Goal: Obtain resource: Download file/media

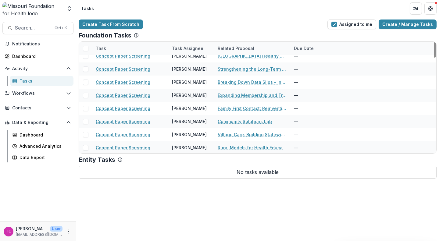
scroll to position [346, 0]
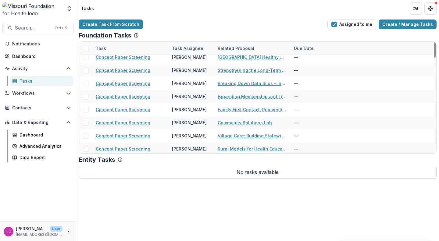
click at [248, 82] on link "Breaking Down Data Silos – Integrating LTC Resident Information Across Systems" at bounding box center [252, 83] width 69 height 6
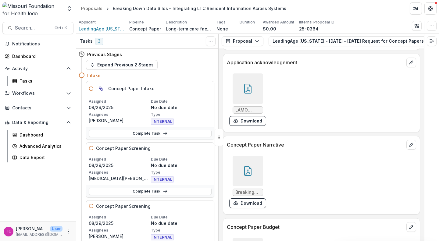
scroll to position [1568, 0]
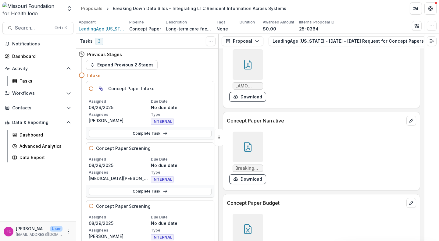
click at [254, 182] on button "Download" at bounding box center [247, 179] width 37 height 10
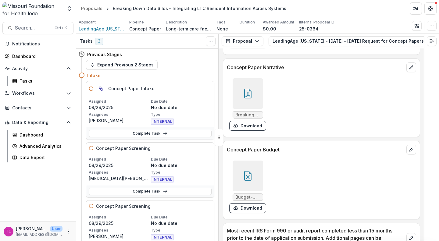
scroll to position [1634, 0]
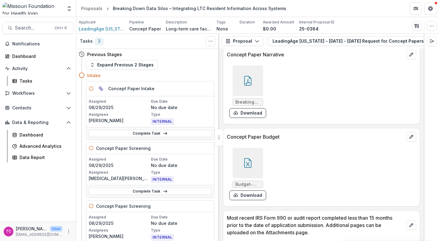
click at [249, 194] on button "Download" at bounding box center [247, 196] width 37 height 10
click at [25, 78] on div "Tasks" at bounding box center [44, 81] width 49 height 6
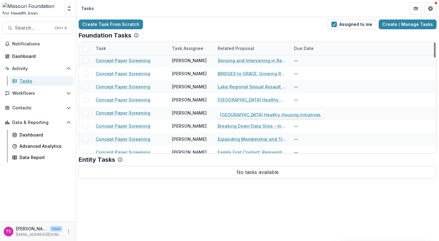
scroll to position [303, 0]
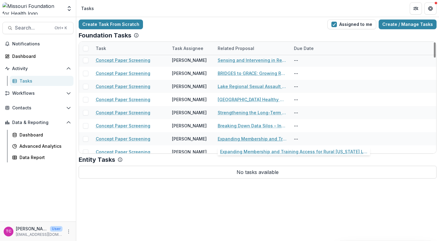
click at [247, 137] on link "Expanding Membership and Training Access for Rural [US_STATE] Long-Term Care Fa…" at bounding box center [252, 139] width 69 height 6
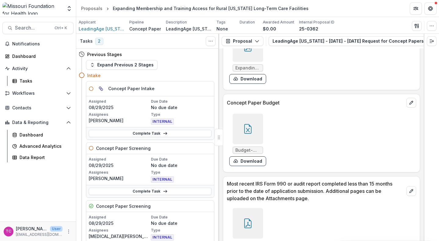
scroll to position [1661, 0]
click at [240, 166] on button "Download" at bounding box center [247, 161] width 37 height 10
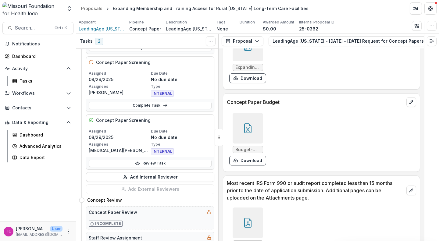
scroll to position [91, 0]
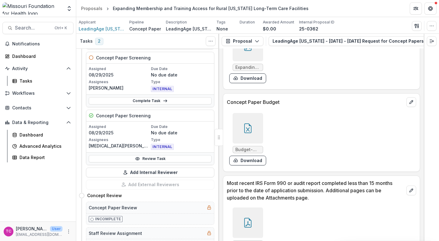
click at [121, 162] on link "Review Task" at bounding box center [150, 158] width 123 height 7
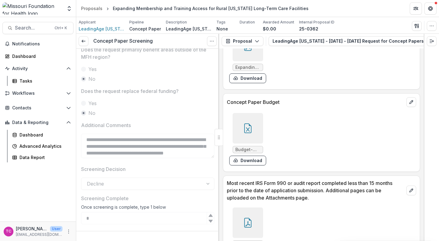
scroll to position [15, 0]
click at [31, 78] on div "Tasks" at bounding box center [44, 81] width 49 height 6
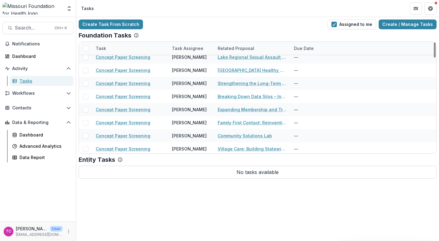
scroll to position [333, 0]
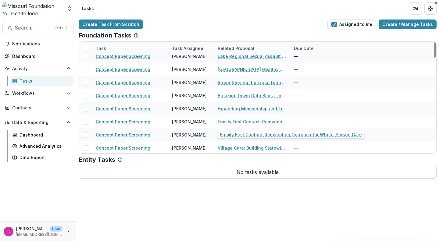
click at [259, 121] on link "Family First Contact: Reinventing Outreach for Whole-Person Care" at bounding box center [252, 122] width 69 height 6
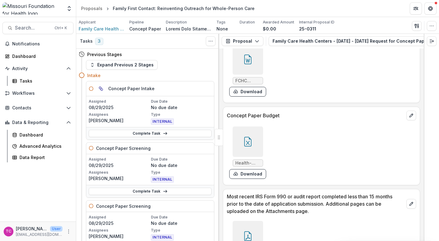
scroll to position [1782, 0]
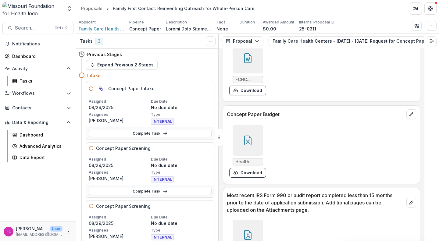
click at [248, 178] on button "Download" at bounding box center [247, 173] width 37 height 10
click at [25, 81] on div "Tasks" at bounding box center [44, 81] width 49 height 6
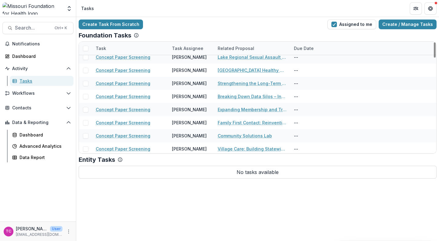
scroll to position [333, 0]
click at [229, 135] on link "Community Solutions Lab" at bounding box center [245, 135] width 54 height 6
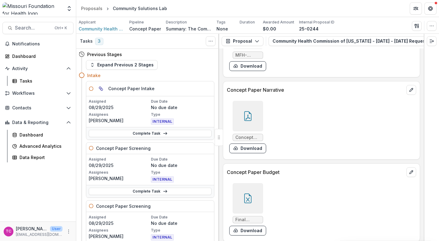
scroll to position [1775, 0]
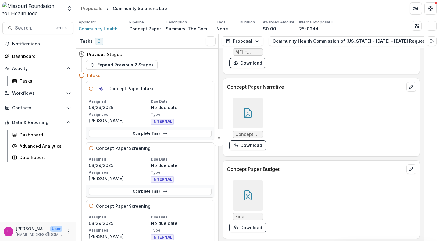
click at [249, 150] on button "Download" at bounding box center [247, 146] width 37 height 10
click at [297, 202] on div "Final Health-Equity-Fund-Concept-Paper-Budget.xlsx Download" at bounding box center [318, 206] width 183 height 57
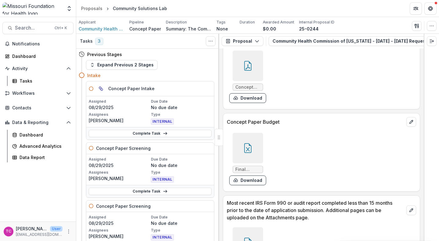
click at [249, 185] on button "Download" at bounding box center [247, 181] width 37 height 10
click at [23, 85] on link "Tasks" at bounding box center [42, 81] width 64 height 10
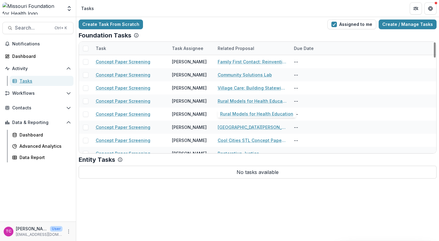
scroll to position [396, 0]
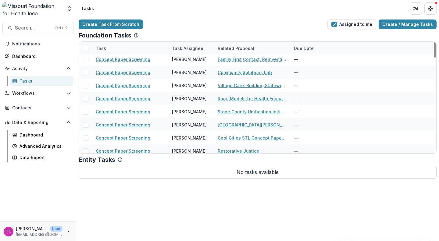
click at [246, 86] on link "Village Care: Building Statewide Infrastructure to Address [US_STATE]'s Lonelin…" at bounding box center [252, 85] width 69 height 6
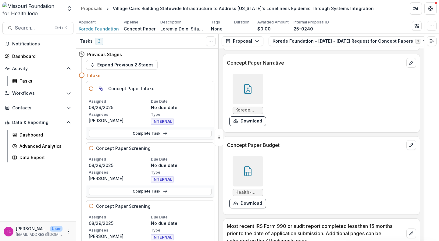
scroll to position [2315, 0]
click at [253, 208] on button "Download" at bounding box center [247, 204] width 37 height 10
click at [36, 80] on div "Tasks" at bounding box center [44, 81] width 49 height 6
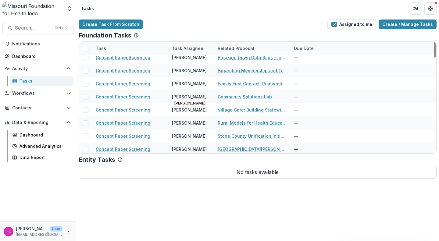
scroll to position [372, 0]
click at [231, 122] on link "Rural Models for Health Education" at bounding box center [252, 122] width 69 height 6
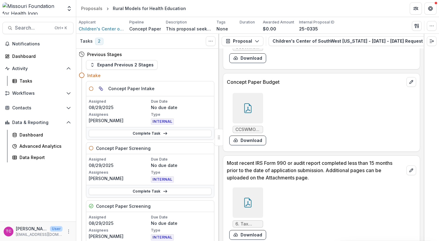
scroll to position [1741, 0]
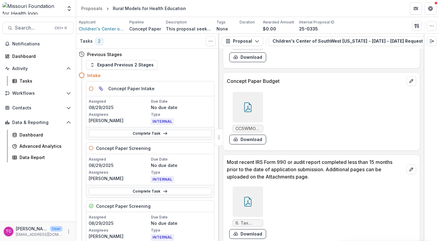
click at [260, 145] on button "Download" at bounding box center [247, 140] width 37 height 10
click at [35, 83] on div "Tasks" at bounding box center [44, 81] width 49 height 6
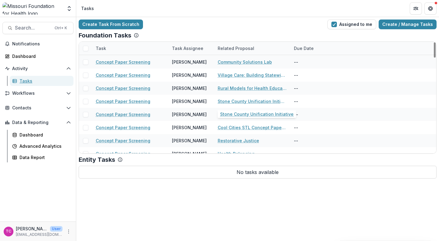
scroll to position [406, 0]
click at [229, 101] on link "Stone County Unification Initiative" at bounding box center [252, 102] width 69 height 6
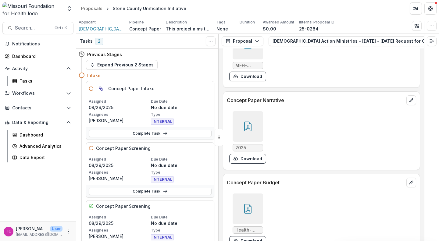
scroll to position [1632, 0]
click at [255, 161] on button "Download" at bounding box center [247, 159] width 37 height 10
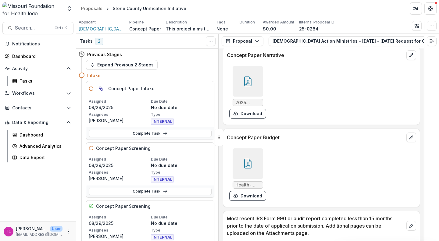
scroll to position [1678, 0]
click at [242, 196] on button "Download" at bounding box center [247, 196] width 37 height 10
click at [28, 82] on div "Tasks" at bounding box center [44, 81] width 49 height 6
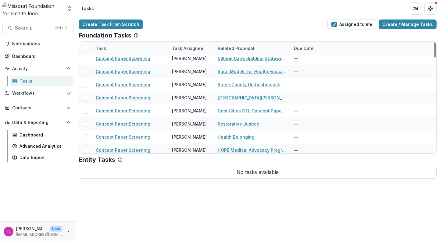
scroll to position [422, 0]
click at [231, 101] on link "[GEOGRAPHIC_DATA][PERSON_NAME] Initiative" at bounding box center [252, 98] width 69 height 6
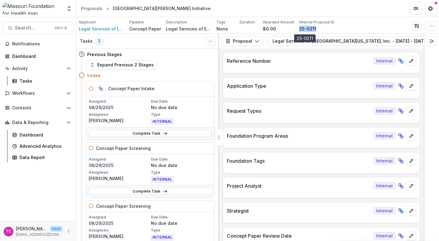
drag, startPoint x: 314, startPoint y: 30, endPoint x: 297, endPoint y: 27, distance: 17.6
click at [299, 27] on div "25-0211" at bounding box center [308, 29] width 18 height 6
copy p "25-0211"
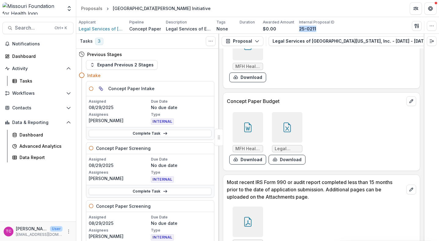
scroll to position [1708, 0]
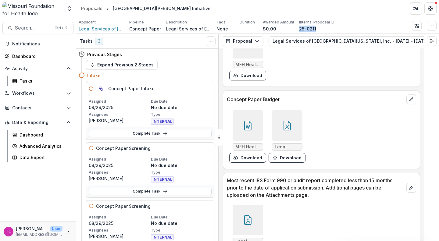
click at [252, 163] on button "Download" at bounding box center [247, 158] width 37 height 10
click at [283, 163] on button "Download" at bounding box center [287, 158] width 37 height 10
click at [40, 77] on link "Tasks" at bounding box center [42, 81] width 64 height 10
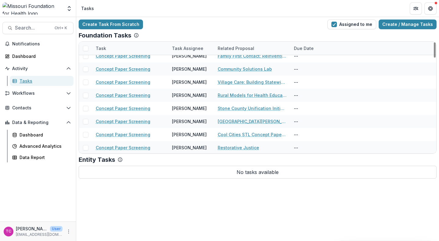
scroll to position [400, 0]
click at [228, 137] on link "Cool Cities STL Concept Paper 2025" at bounding box center [252, 134] width 69 height 6
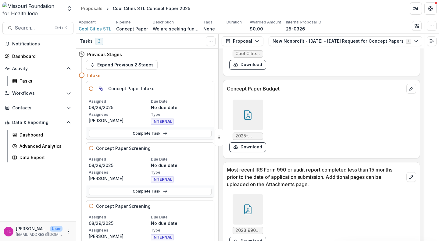
scroll to position [2174, 0]
click at [249, 152] on button "Download" at bounding box center [247, 147] width 37 height 10
click at [22, 78] on div "Tasks" at bounding box center [44, 81] width 49 height 6
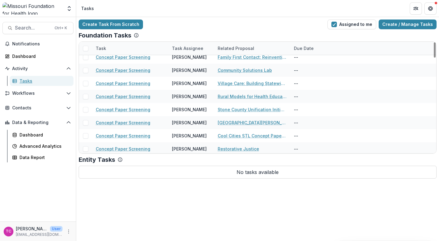
scroll to position [427, 0]
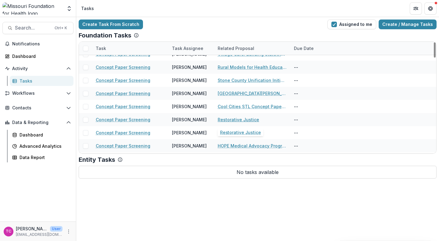
click at [232, 120] on link "Restorative Justice" at bounding box center [238, 119] width 41 height 6
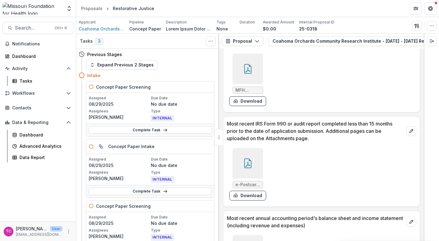
scroll to position [1922, 0]
click at [236, 106] on button "Download" at bounding box center [247, 101] width 37 height 10
click at [25, 79] on div "Tasks" at bounding box center [44, 81] width 49 height 6
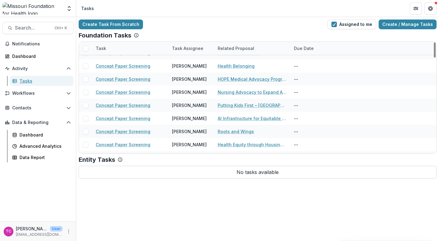
scroll to position [494, 0]
click at [229, 65] on link "Health Belonging" at bounding box center [236, 66] width 37 height 6
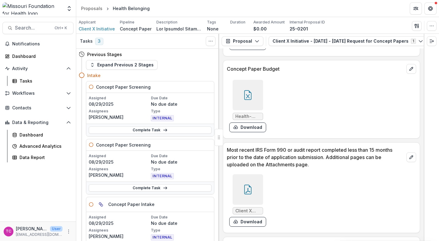
scroll to position [1794, 0]
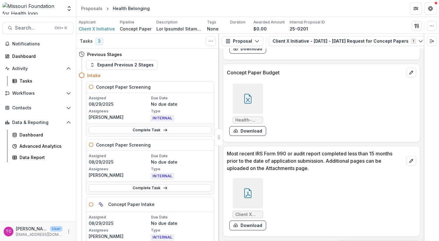
click at [257, 136] on button "Download" at bounding box center [247, 131] width 37 height 10
click at [36, 81] on div "Tasks" at bounding box center [44, 81] width 49 height 6
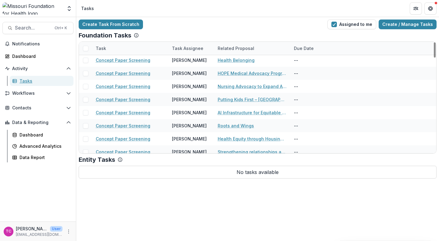
scroll to position [493, 0]
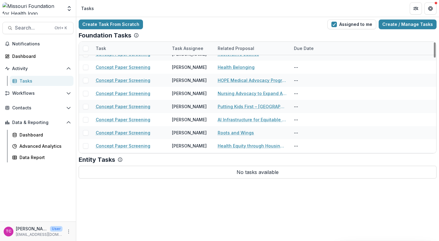
click at [234, 85] on div "HOPE Medical Advocacy Program" at bounding box center [252, 80] width 69 height 13
click at [229, 80] on link "HOPE Medical Advocacy Program" at bounding box center [252, 80] width 69 height 6
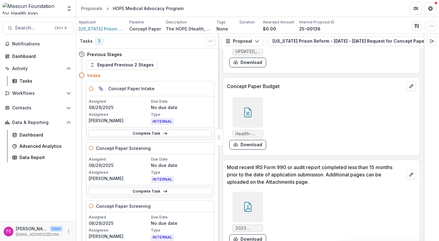
scroll to position [1685, 0]
click at [253, 149] on button "Download" at bounding box center [247, 145] width 37 height 10
click at [21, 82] on div "Tasks" at bounding box center [44, 81] width 49 height 6
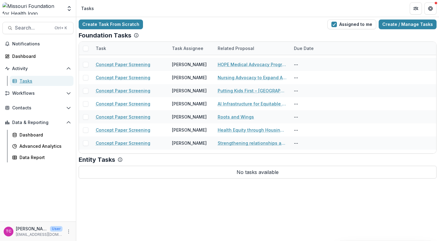
scroll to position [510, 0]
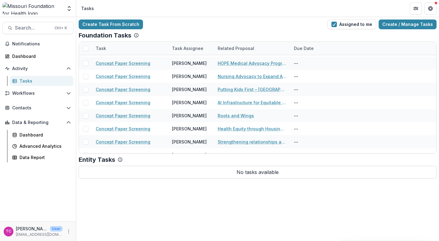
click at [253, 74] on link "Nursing Advocacy to Expand Access to Care Through Full Utilization of Advanced …" at bounding box center [252, 76] width 69 height 6
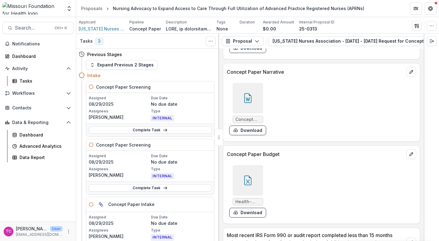
scroll to position [1756, 0]
click at [246, 135] on button "Download" at bounding box center [247, 130] width 37 height 10
click at [248, 217] on button "Download" at bounding box center [247, 212] width 37 height 10
click at [44, 81] on div "Tasks" at bounding box center [44, 81] width 49 height 6
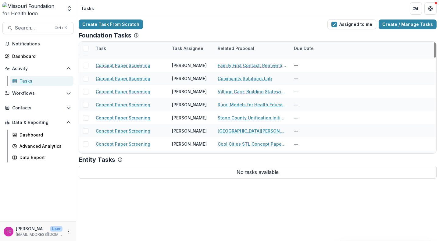
scroll to position [457, 0]
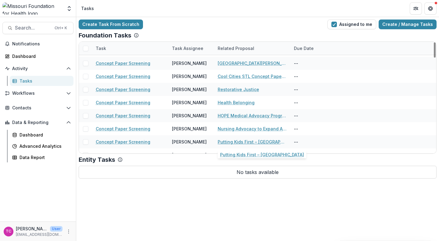
click at [229, 142] on link "Putting Kids First – [GEOGRAPHIC_DATA]" at bounding box center [252, 142] width 69 height 6
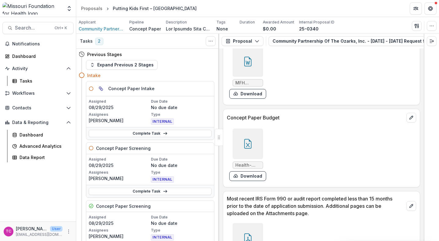
scroll to position [2252, 0]
click at [254, 181] on button "Download" at bounding box center [247, 176] width 37 height 10
click at [44, 84] on link "Tasks" at bounding box center [42, 81] width 64 height 10
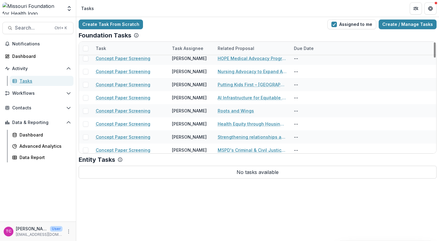
scroll to position [515, 0]
click at [223, 95] on link "AI Infrastructure for Equitable Health Access in [US_STATE]’s [PERSON_NAME] Car…" at bounding box center [252, 97] width 69 height 6
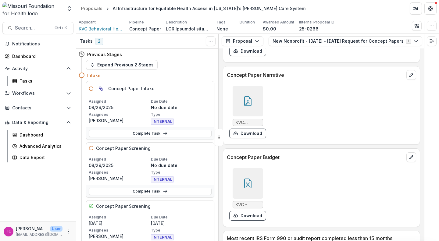
scroll to position [1868, 0]
click at [251, 214] on button "Download" at bounding box center [247, 215] width 37 height 10
click at [22, 81] on div "Tasks" at bounding box center [44, 81] width 49 height 6
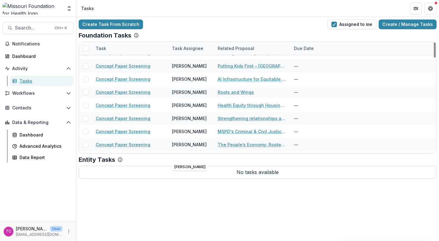
scroll to position [532, 0]
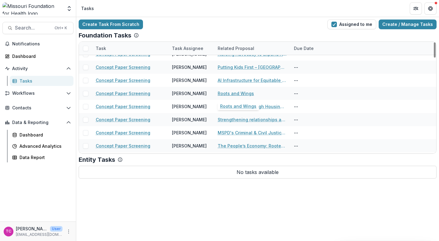
click at [229, 95] on link "Roots and Wings" at bounding box center [236, 93] width 36 height 6
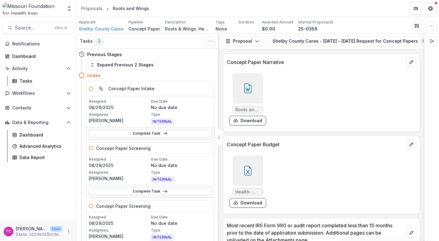
scroll to position [1761, 0]
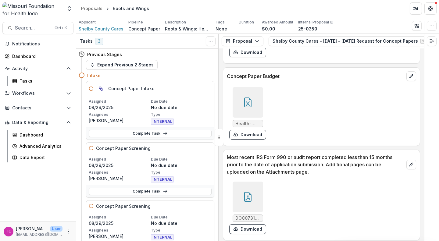
click at [251, 140] on button "Download" at bounding box center [247, 135] width 37 height 10
click at [42, 84] on link "Tasks" at bounding box center [42, 81] width 64 height 10
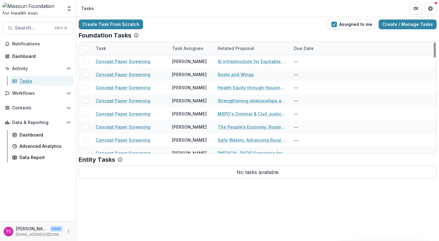
scroll to position [551, 0]
click at [223, 88] on link "Health Equity through Housing Access for [US_STATE]’s [DEMOGRAPHIC_DATA] and Im…" at bounding box center [252, 88] width 69 height 6
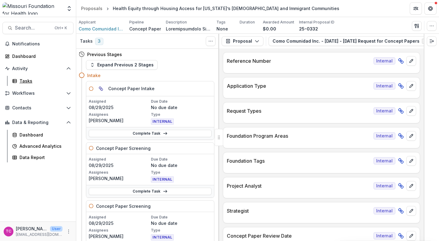
click at [22, 82] on div "Tasks" at bounding box center [44, 81] width 49 height 6
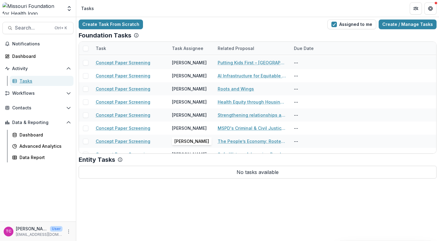
scroll to position [536, 0]
click at [228, 115] on link "Strengthening relationships among Asian American coalitions to advance equitabl…" at bounding box center [252, 115] width 69 height 6
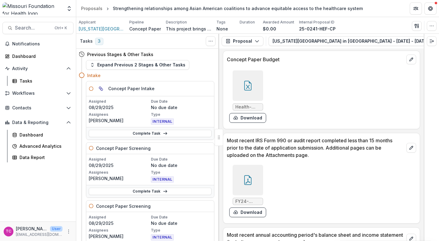
scroll to position [1885, 0]
click at [253, 122] on button "Download" at bounding box center [247, 118] width 37 height 10
click at [25, 83] on div "Tasks" at bounding box center [44, 81] width 49 height 6
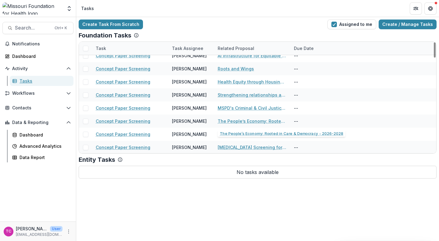
scroll to position [557, 0]
click at [225, 79] on link "Health Equity through Housing Access for [US_STATE]’s [DEMOGRAPHIC_DATA] and Im…" at bounding box center [252, 82] width 69 height 6
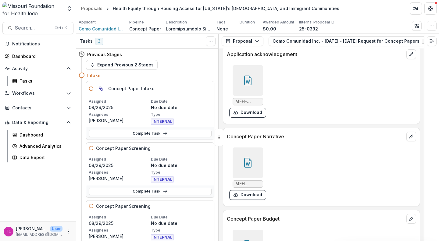
scroll to position [1956, 0]
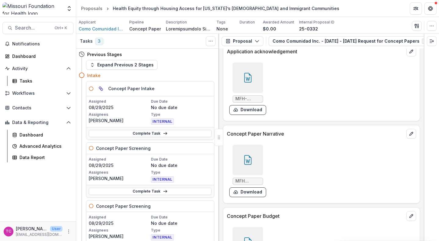
click at [247, 188] on button "Download" at bounding box center [247, 193] width 37 height 10
click at [326, 71] on div "MFH-Grant-Acknowledgement-COMPLETE.doc Download" at bounding box center [318, 88] width 183 height 57
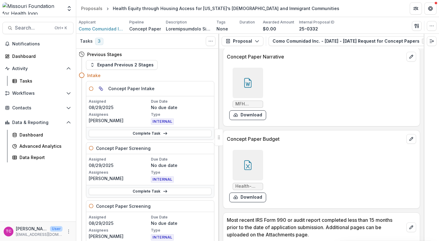
scroll to position [2036, 0]
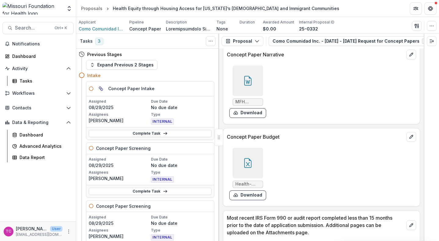
click at [243, 191] on button "Download" at bounding box center [247, 196] width 37 height 10
click at [32, 78] on div "Tasks" at bounding box center [44, 81] width 49 height 6
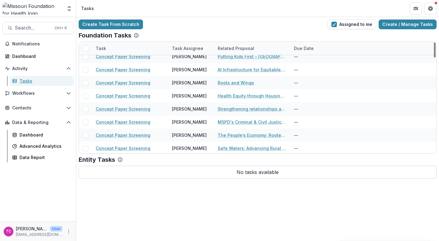
scroll to position [543, 0]
click at [253, 121] on link "MSPD's Criminal & Civil Justice Partnership" at bounding box center [252, 122] width 69 height 6
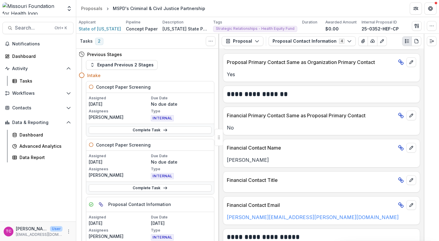
scroll to position [350, 0]
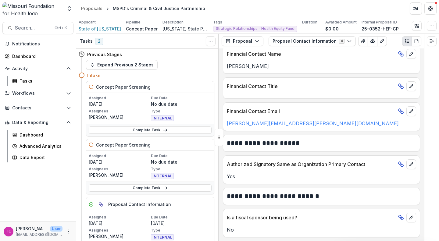
click at [315, 40] on button "Proposal Contact Information 4" at bounding box center [312, 41] width 87 height 10
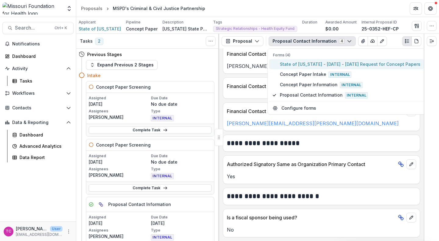
click at [314, 60] on button "State of [US_STATE] - [DATE] - [DATE] Request for Concept Papers" at bounding box center [346, 64] width 155 height 10
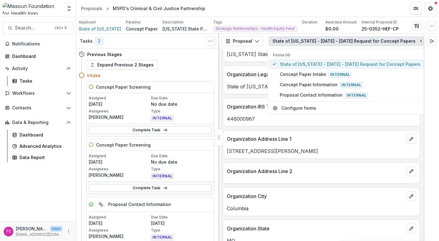
scroll to position [381, 0]
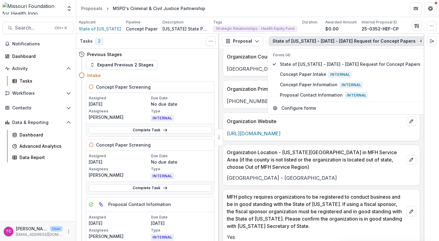
click at [332, 176] on p "[GEOGRAPHIC_DATA] - [GEOGRAPHIC_DATA]" at bounding box center [321, 177] width 189 height 7
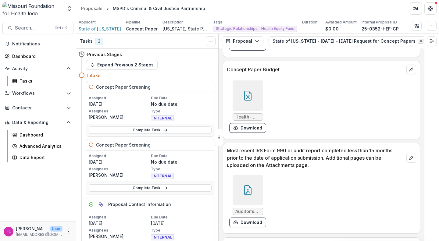
scroll to position [1770, 0]
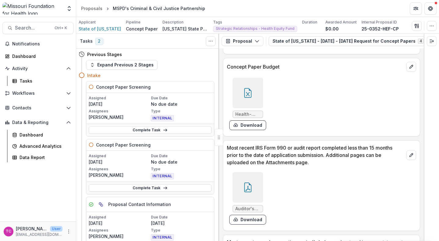
click at [244, 130] on button "Download" at bounding box center [247, 125] width 37 height 10
